Goal: Information Seeking & Learning: Compare options

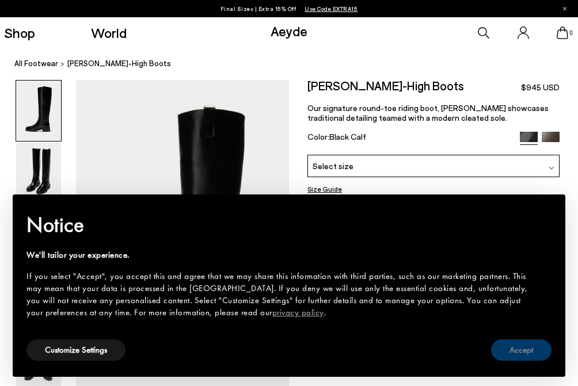
click at [532, 348] on button "Accept" at bounding box center [521, 349] width 60 height 21
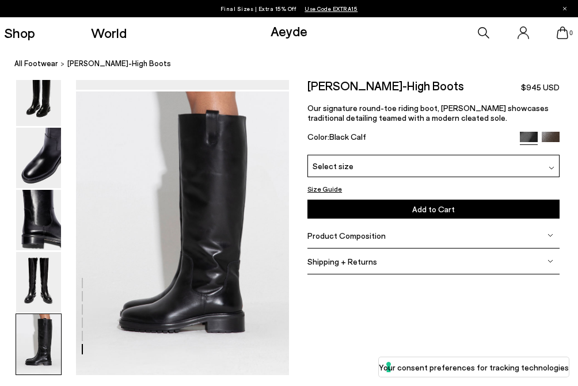
scroll to position [1410, 0]
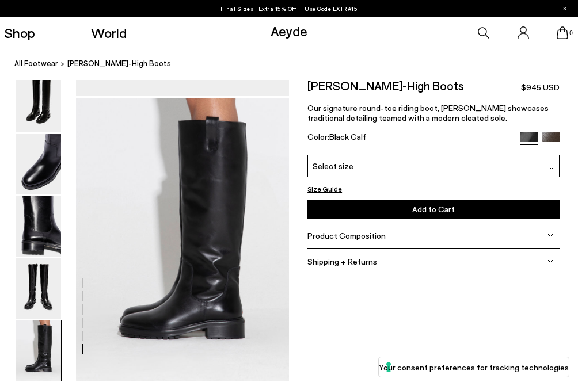
click at [330, 187] on button "Size Guide" at bounding box center [324, 189] width 35 height 12
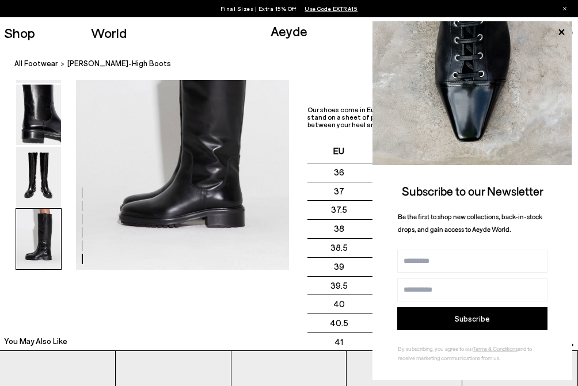
scroll to position [1520, 0]
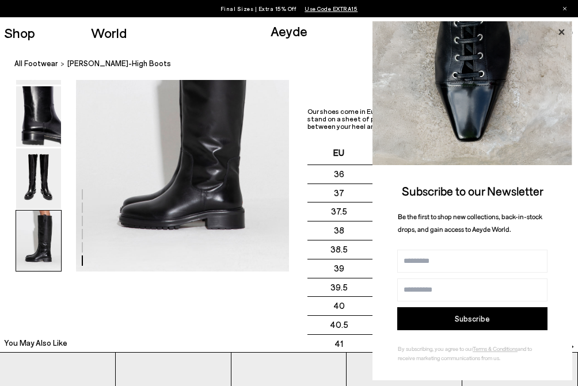
click at [560, 31] on icon at bounding box center [561, 32] width 6 height 6
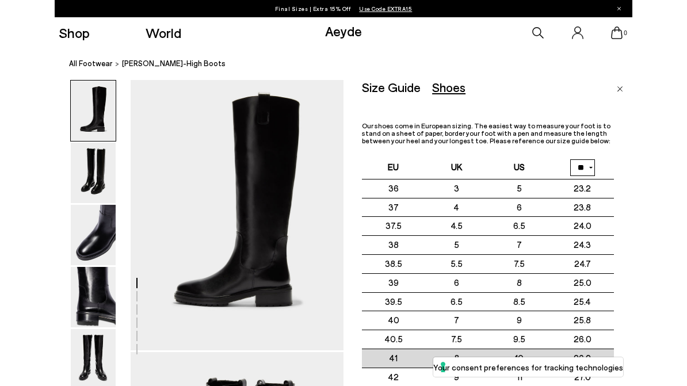
scroll to position [0, 0]
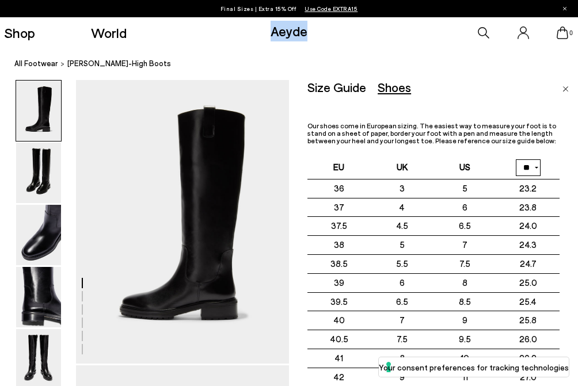
drag, startPoint x: 308, startPoint y: 32, endPoint x: 274, endPoint y: 35, distance: 34.1
click at [274, 35] on div "Shop World Aeyde 0" at bounding box center [289, 32] width 578 height 31
copy link "Aeyde"
click at [565, 92] on link "Close" at bounding box center [565, 87] width 6 height 14
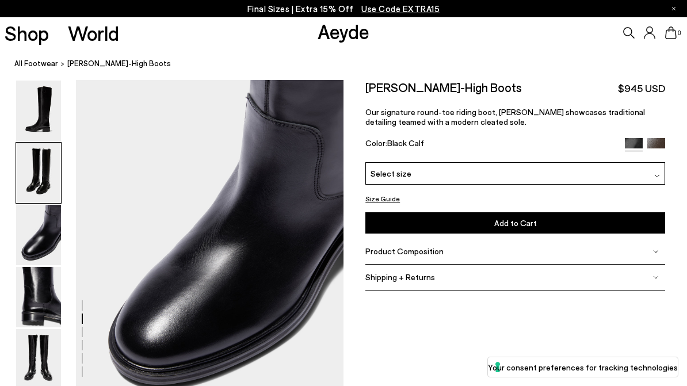
scroll to position [872, 0]
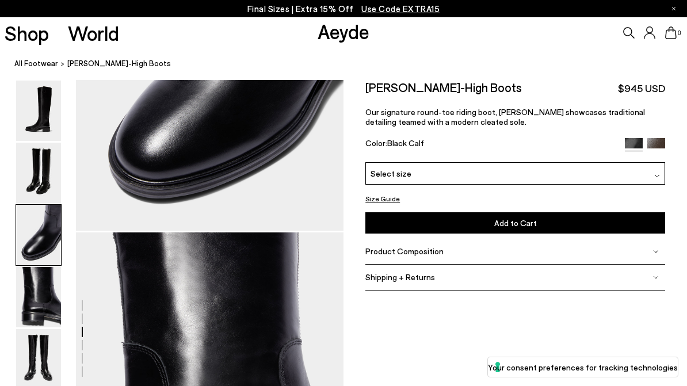
click at [577, 142] on img at bounding box center [656, 147] width 18 height 18
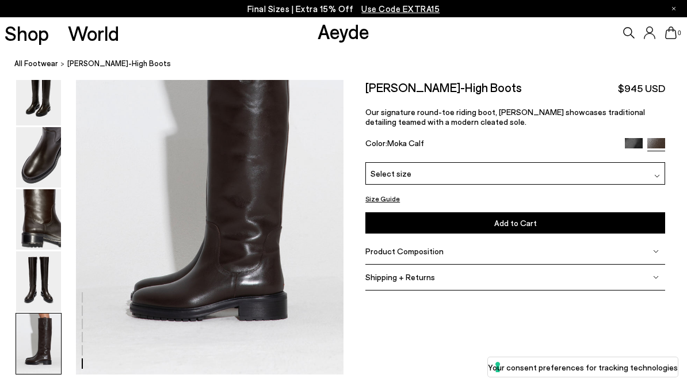
scroll to position [1803, 0]
